Goal: Task Accomplishment & Management: Manage account settings

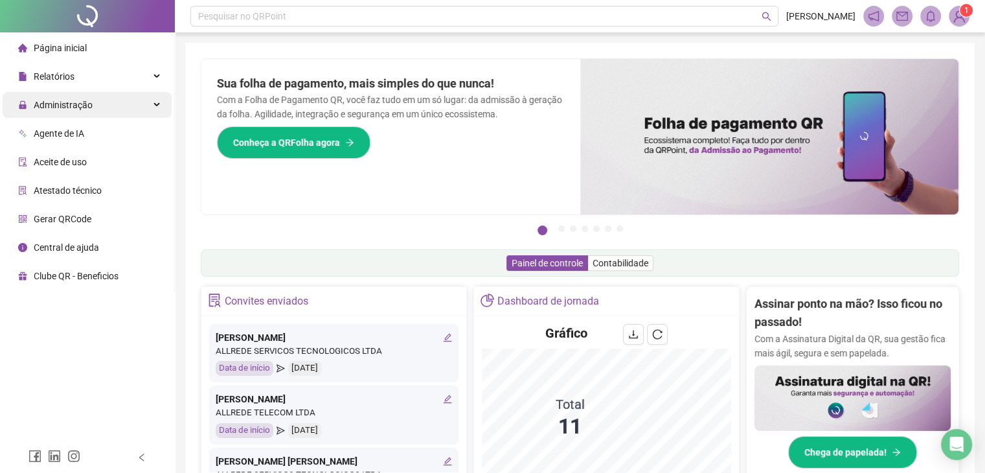
click at [85, 106] on span "Administração" at bounding box center [63, 105] width 59 height 10
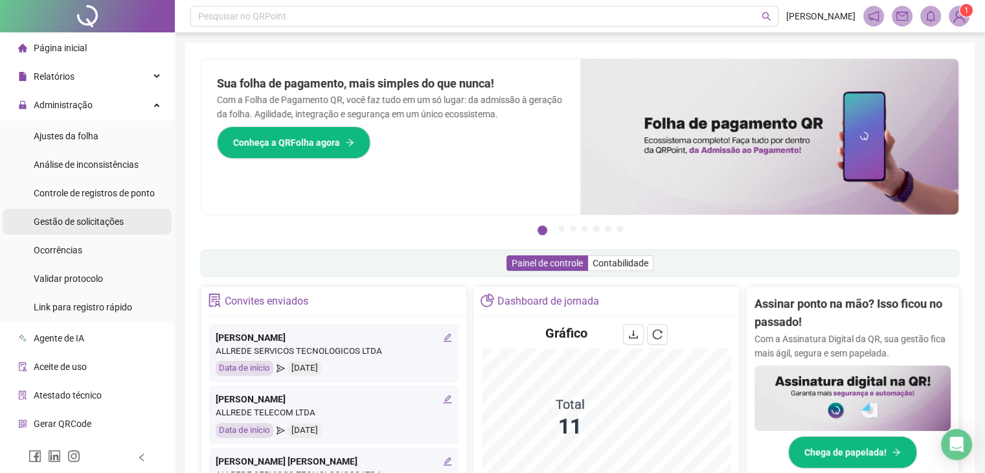
click at [88, 226] on span "Gestão de solicitações" at bounding box center [79, 221] width 90 height 10
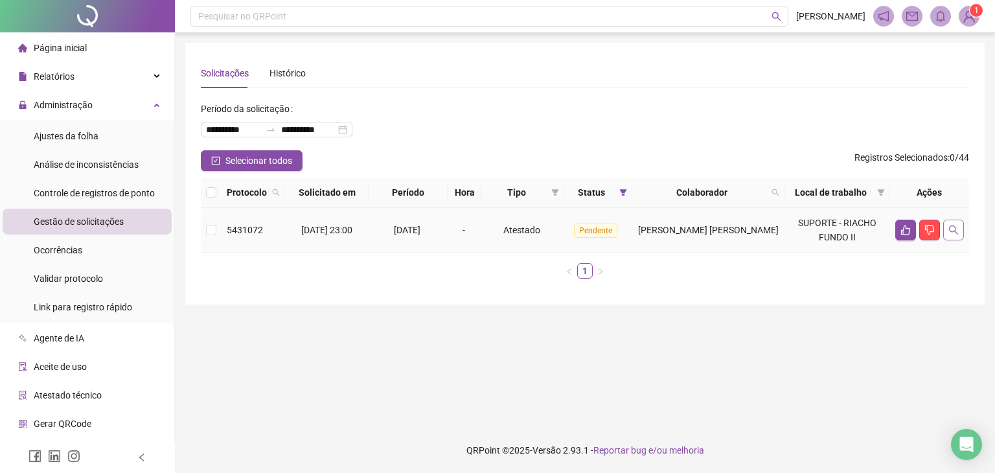
click at [954, 229] on icon "search" at bounding box center [953, 230] width 10 height 10
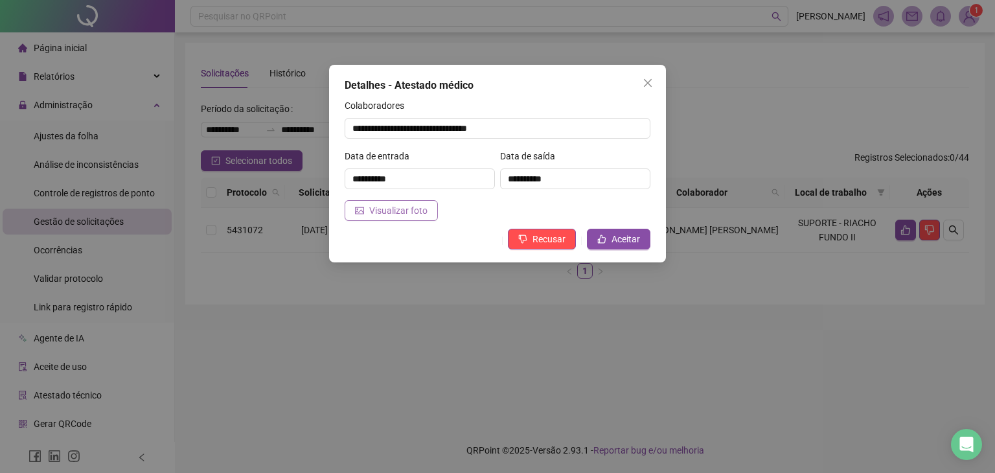
click at [425, 207] on span "Visualizar foto" at bounding box center [398, 210] width 58 height 14
click at [606, 236] on icon "like" at bounding box center [601, 238] width 9 height 9
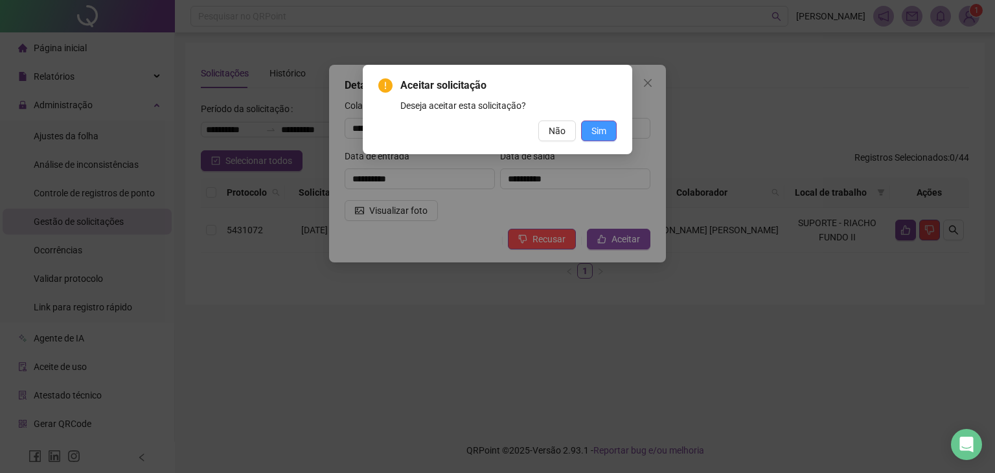
click at [591, 128] on button "Sim" at bounding box center [599, 130] width 36 height 21
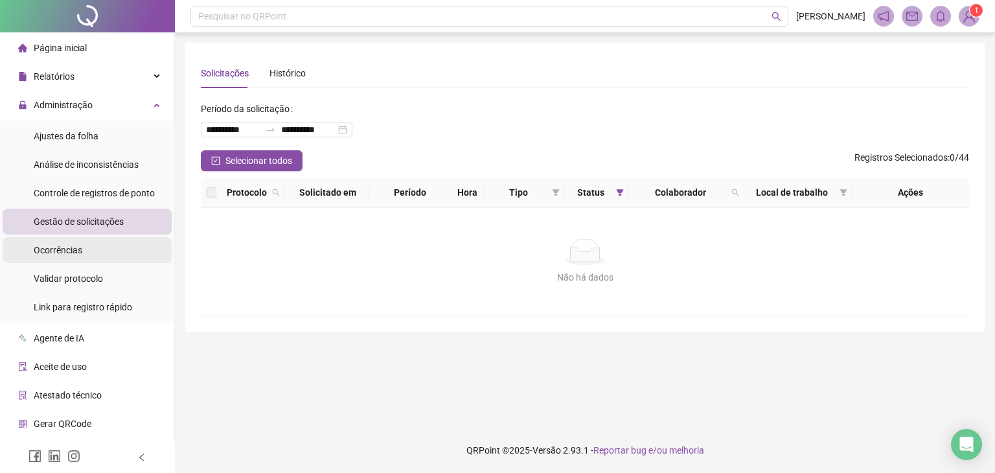
click at [78, 240] on div "Ocorrências" at bounding box center [58, 250] width 49 height 26
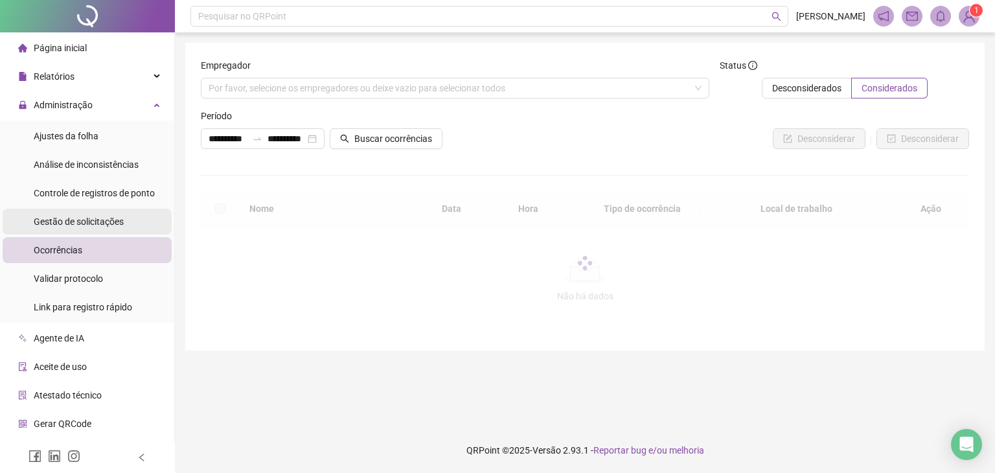
click at [89, 221] on span "Gestão de solicitações" at bounding box center [79, 221] width 90 height 10
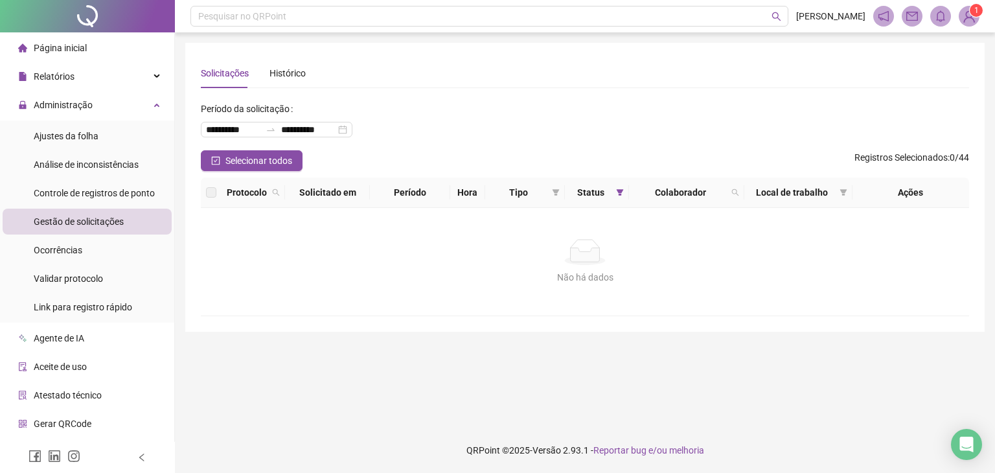
click at [106, 225] on span "Gestão de solicitações" at bounding box center [79, 221] width 90 height 10
click at [64, 296] on div "Link para registro rápido" at bounding box center [83, 307] width 98 height 26
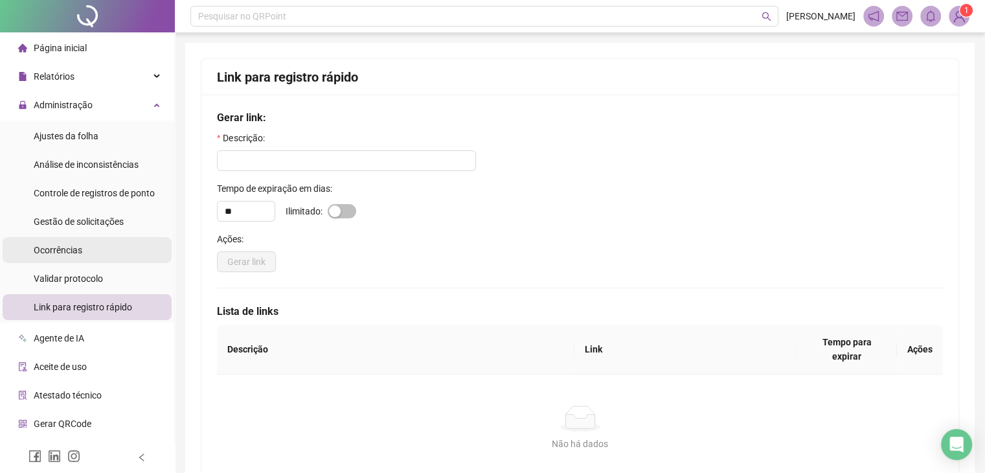
click at [89, 240] on li "Ocorrências" at bounding box center [87, 250] width 169 height 26
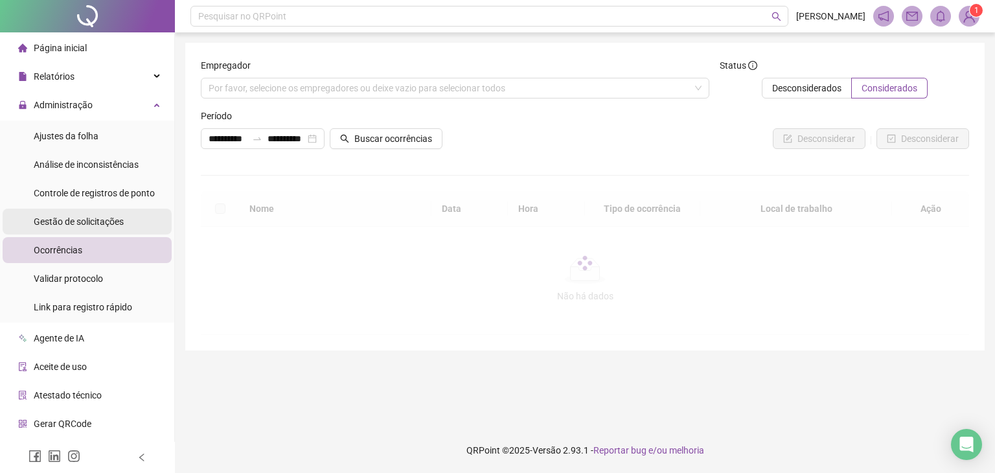
click at [100, 219] on span "Gestão de solicitações" at bounding box center [79, 221] width 90 height 10
